Goal: Ask a question

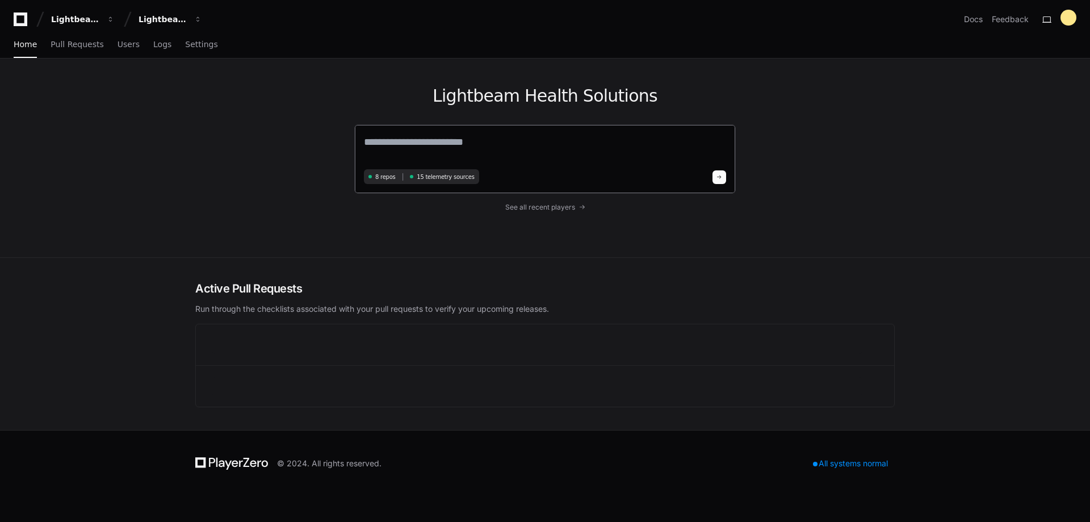
click at [462, 147] on textarea at bounding box center [545, 150] width 362 height 32
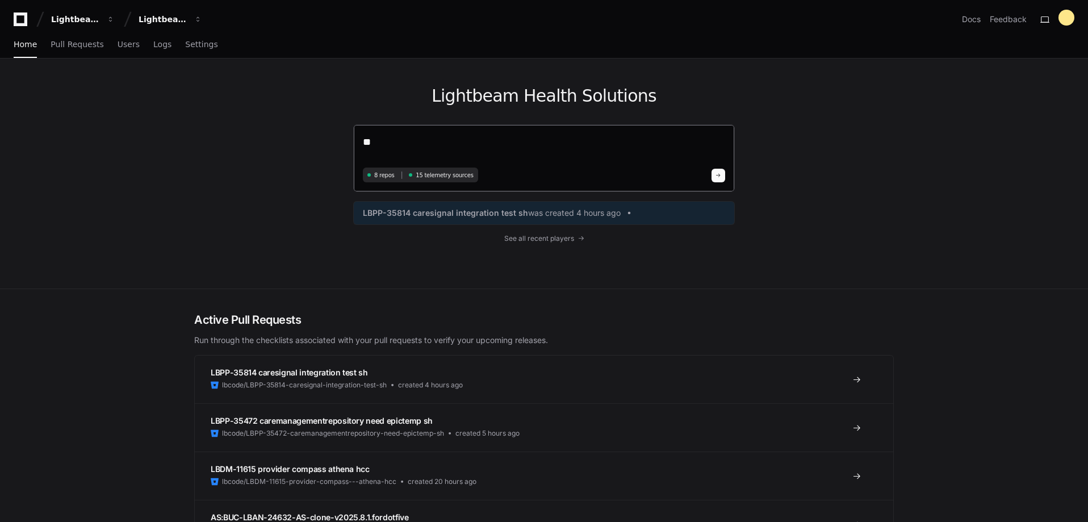
type textarea "*"
click at [465, 162] on textarea at bounding box center [544, 149] width 362 height 30
click at [467, 155] on textarea at bounding box center [544, 149] width 362 height 30
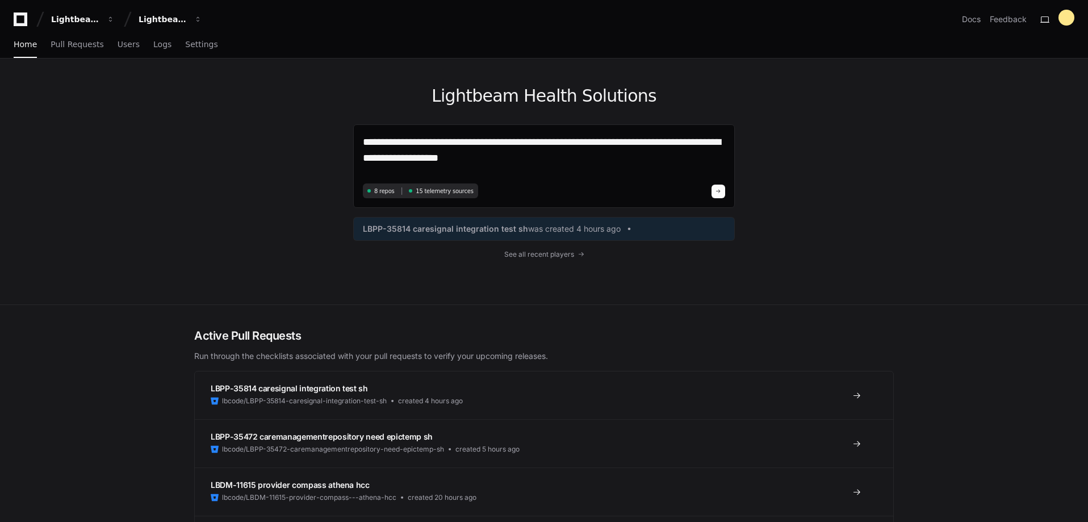
type textarea "**********"
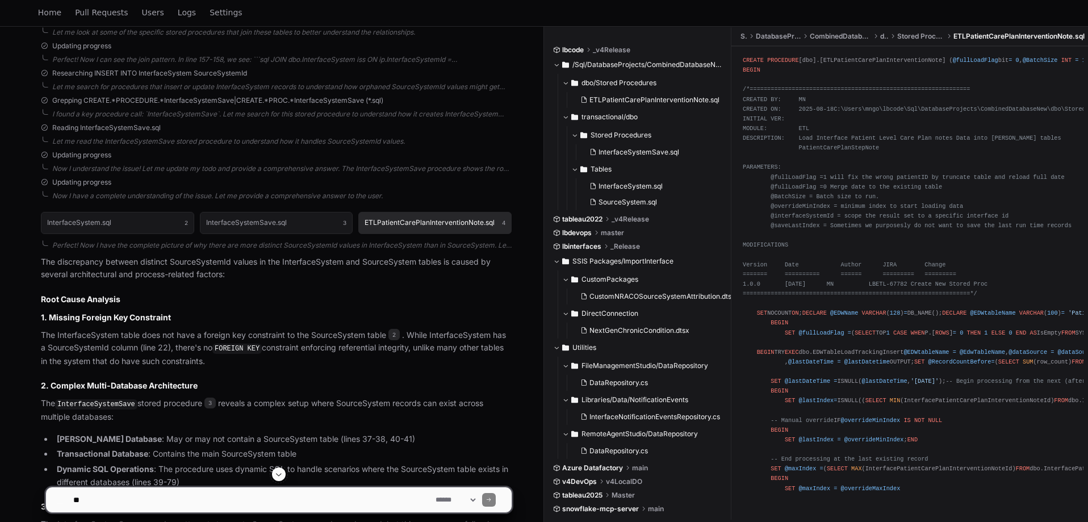
scroll to position [624, 0]
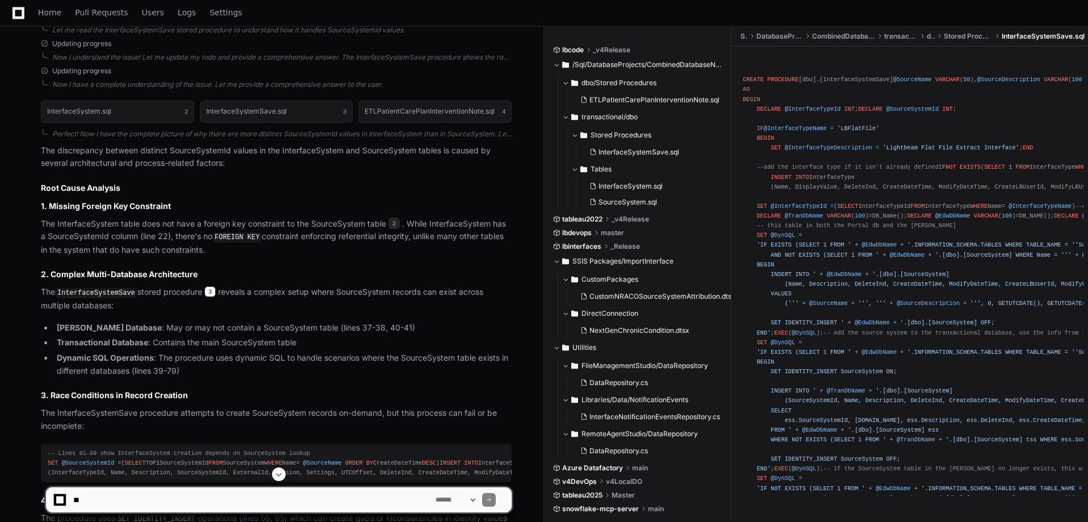
click at [208, 288] on span "3" at bounding box center [209, 291] width 11 height 11
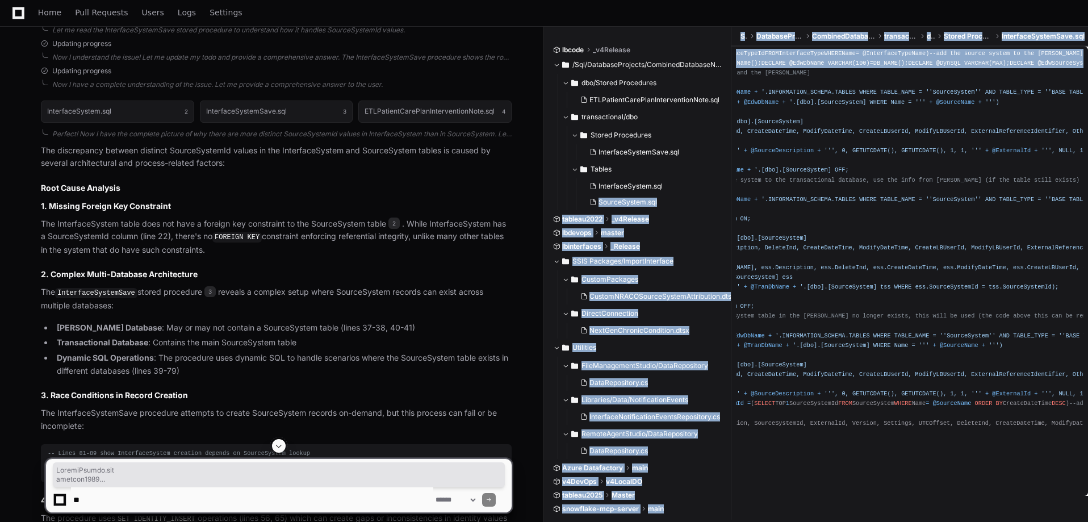
scroll to position [0, 0]
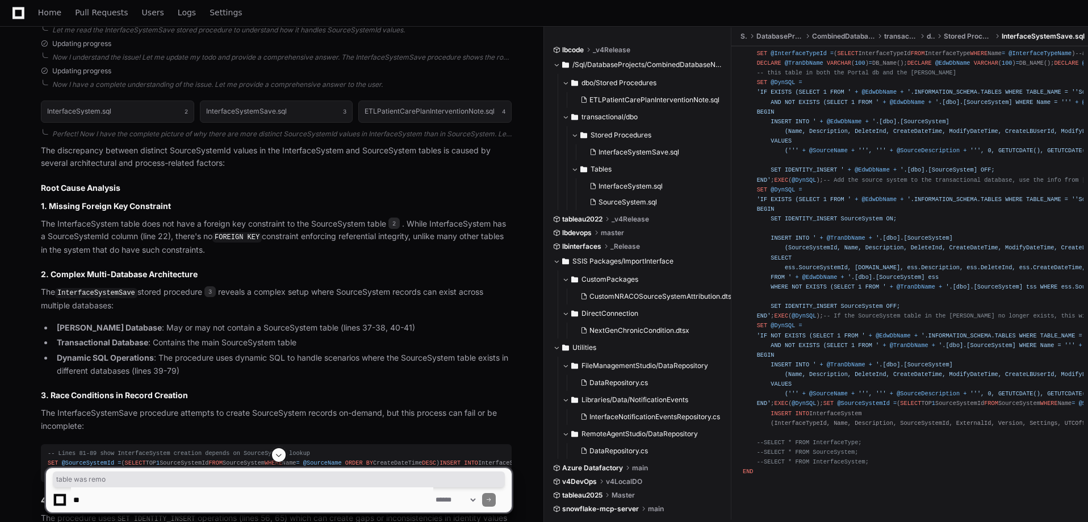
drag, startPoint x: 865, startPoint y: 183, endPoint x: 818, endPoint y: 187, distance: 47.2
click at [818, 187] on div "CREATE PROCEDURE [dbo].[InterfaceSystemSave] @SourceName VARCHAR ( 50 ), @Sourc…" at bounding box center [909, 195] width 334 height 584
click at [878, 76] on span "-- this table in both the Portal db and the [PERSON_NAME]" at bounding box center [856, 72] width 199 height 7
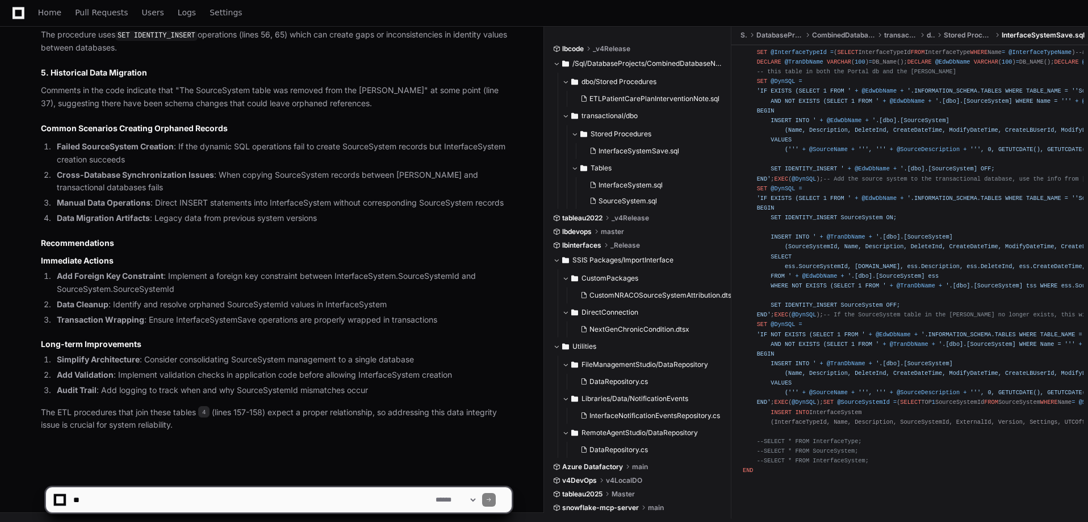
scroll to position [1145, 0]
